Goal: Information Seeking & Learning: Understand process/instructions

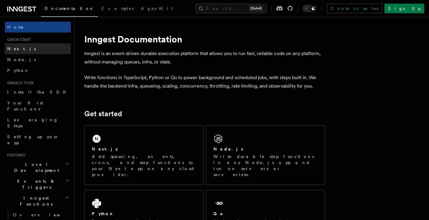
click at [23, 46] on link "Next.js" at bounding box center [38, 48] width 66 height 11
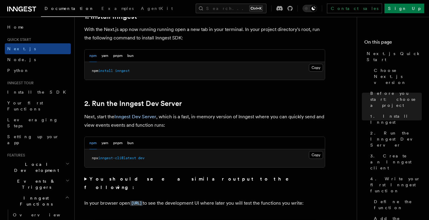
scroll to position [348, 0]
click at [312, 68] on button "Copy Copied" at bounding box center [316, 68] width 14 height 8
click at [318, 69] on button "Copy Copied" at bounding box center [316, 68] width 14 height 8
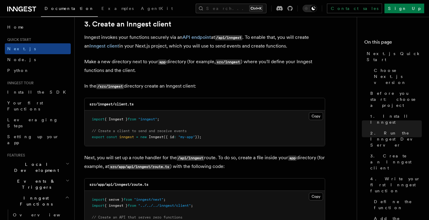
scroll to position [716, 0]
click at [317, 118] on button "Copy Copied" at bounding box center [316, 116] width 14 height 8
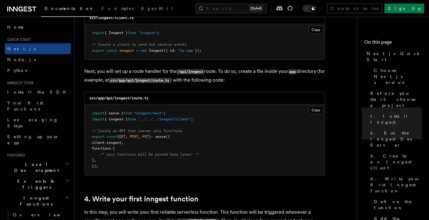
scroll to position [803, 0]
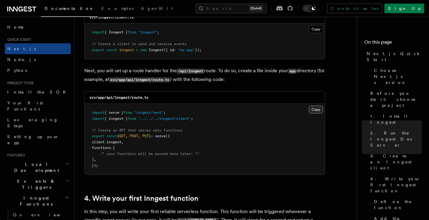
click at [318, 112] on button "Copy Copied" at bounding box center [316, 110] width 14 height 8
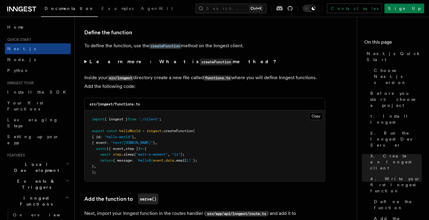
scroll to position [1020, 0]
click at [316, 120] on button "Copy Copied" at bounding box center [316, 116] width 14 height 8
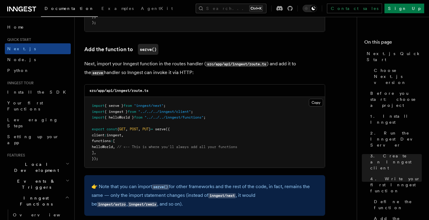
scroll to position [1170, 0]
